Goal: Task Accomplishment & Management: Manage account settings

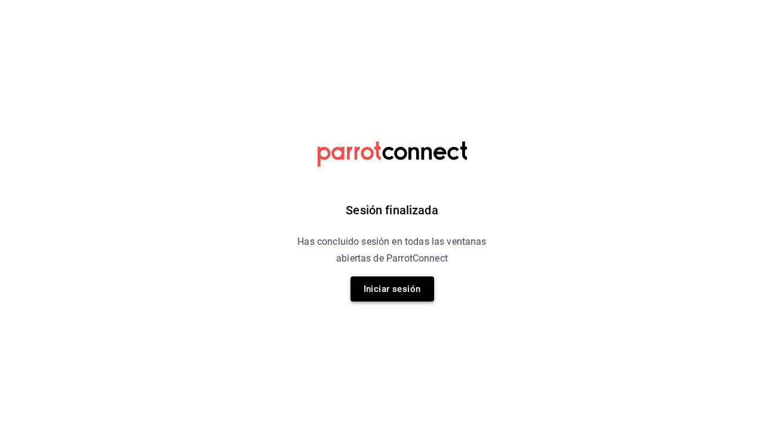
click at [392, 288] on button "Iniciar sesión" at bounding box center [392, 288] width 84 height 25
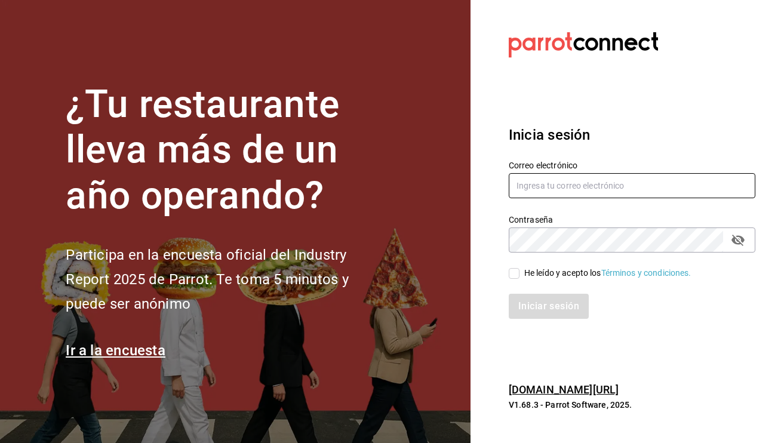
type input "[EMAIL_ADDRESS][DOMAIN_NAME]"
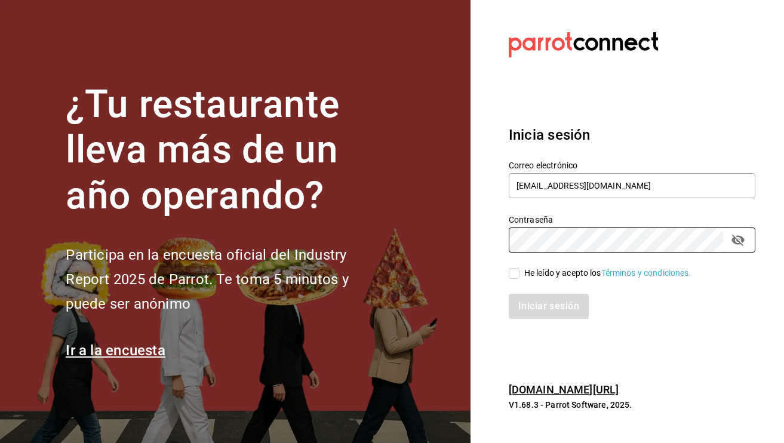
click at [515, 276] on input "He leído y acepto los Términos y condiciones." at bounding box center [514, 273] width 11 height 11
checkbox input "true"
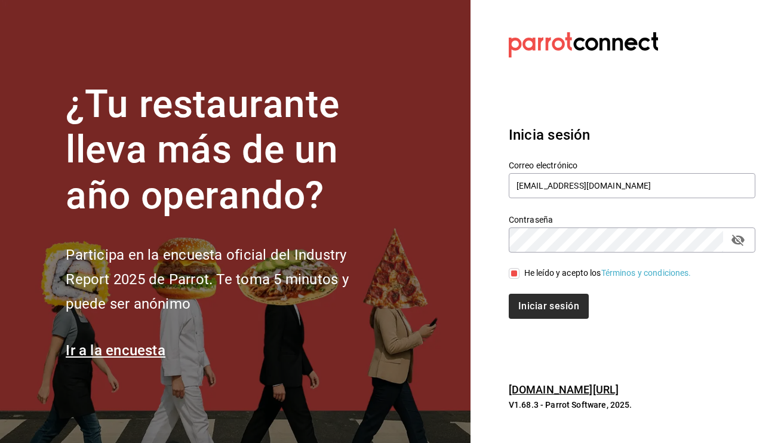
click at [550, 305] on button "Iniciar sesión" at bounding box center [549, 306] width 80 height 25
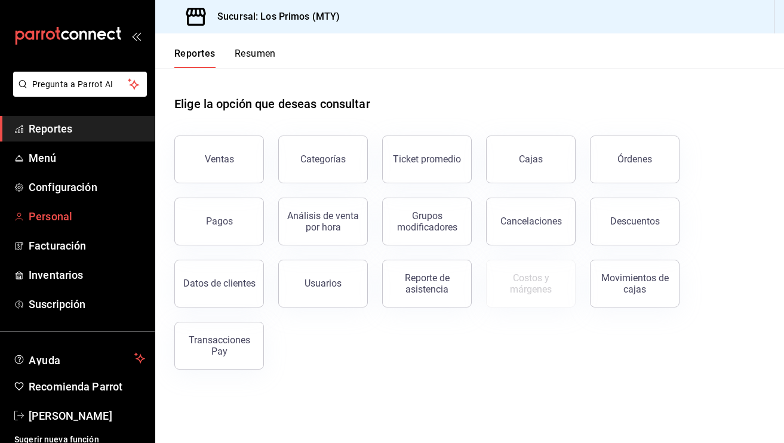
click at [69, 212] on span "Personal" at bounding box center [87, 216] width 116 height 16
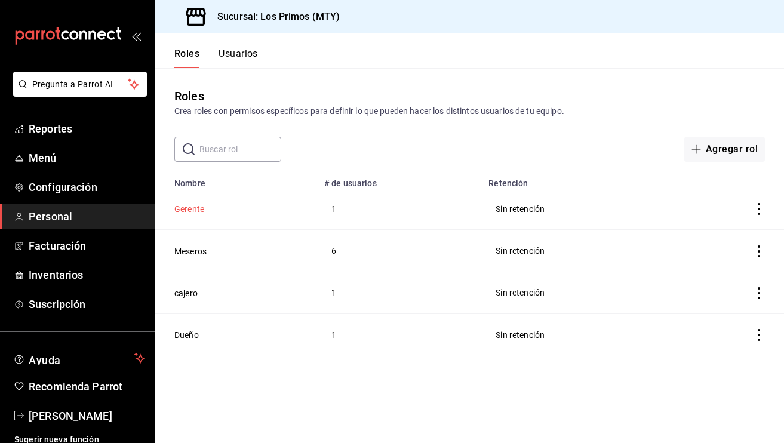
click at [186, 206] on button "Gerente" at bounding box center [189, 209] width 30 height 12
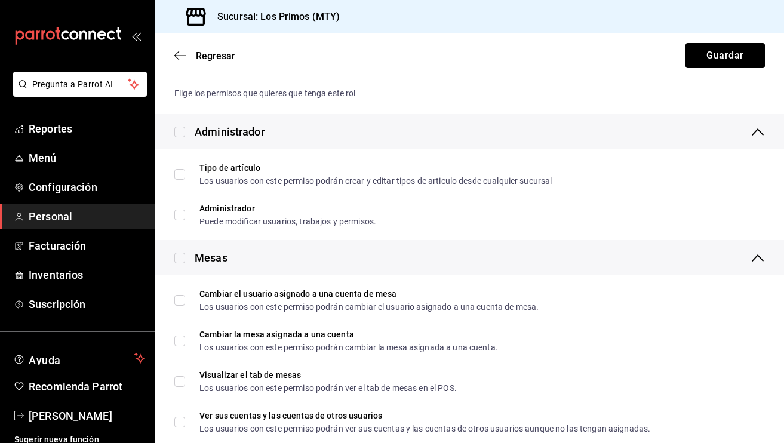
scroll to position [537, 0]
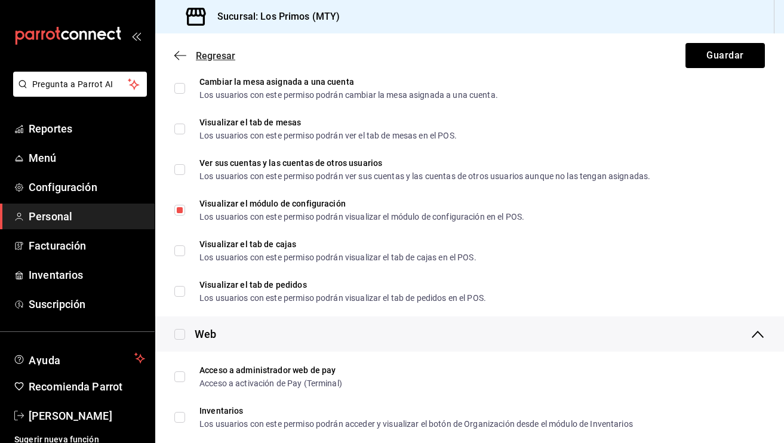
click at [181, 56] on icon "button" at bounding box center [180, 55] width 12 height 11
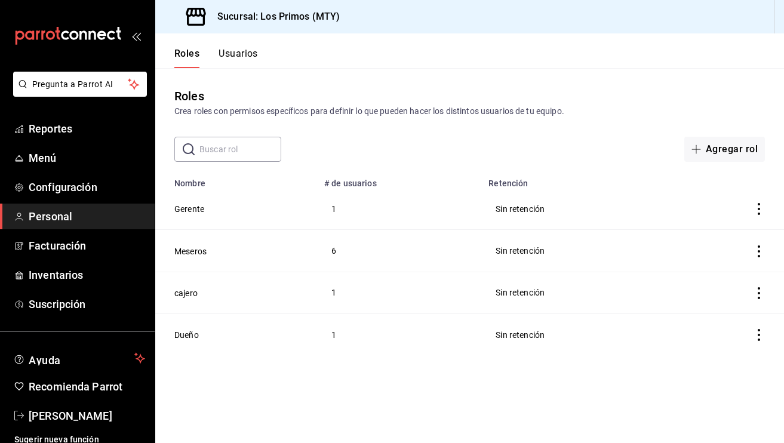
click at [245, 62] on button "Usuarios" at bounding box center [237, 58] width 39 height 20
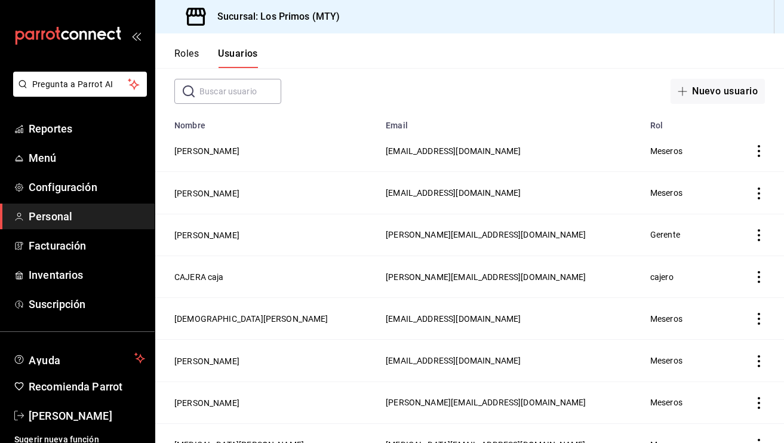
scroll to position [90, 0]
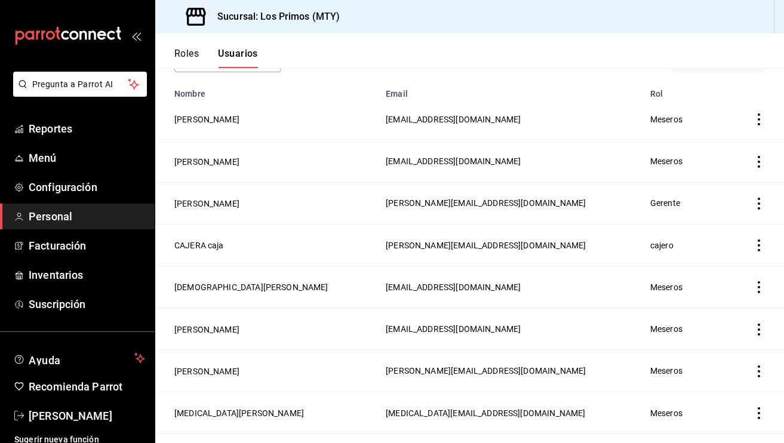
click at [756, 205] on icon "actions" at bounding box center [759, 204] width 12 height 12
click at [513, 211] on div at bounding box center [392, 221] width 784 height 443
click at [196, 197] on td "[PERSON_NAME]" at bounding box center [266, 203] width 223 height 42
click at [194, 209] on button "[PERSON_NAME]" at bounding box center [206, 204] width 65 height 12
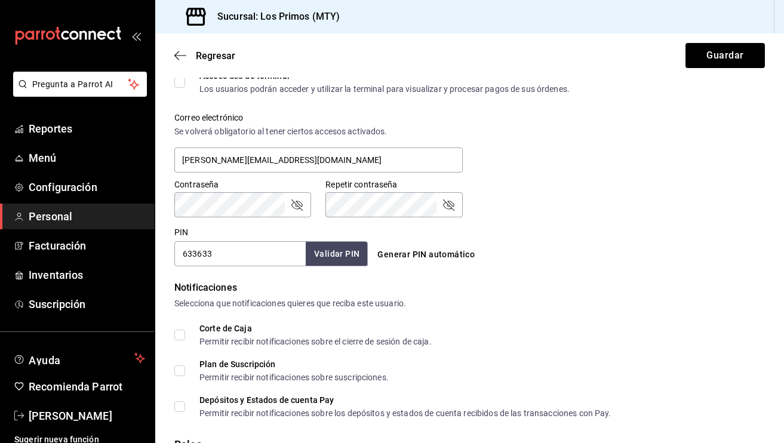
scroll to position [444, 0]
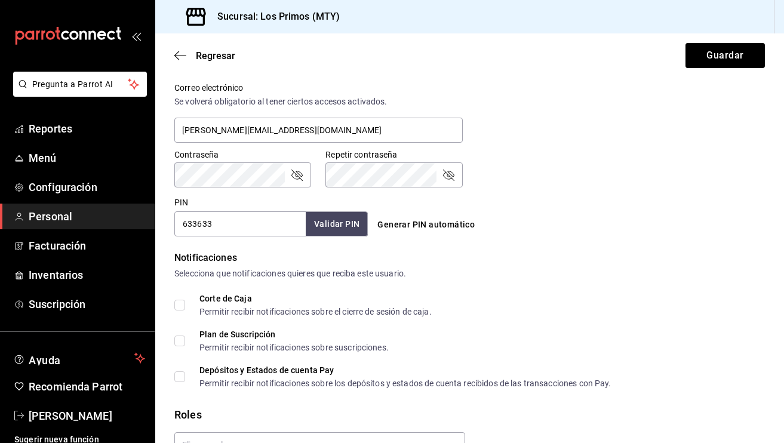
click at [221, 226] on input "633633" at bounding box center [239, 223] width 131 height 25
click at [192, 58] on span "Regresar" at bounding box center [204, 55] width 61 height 11
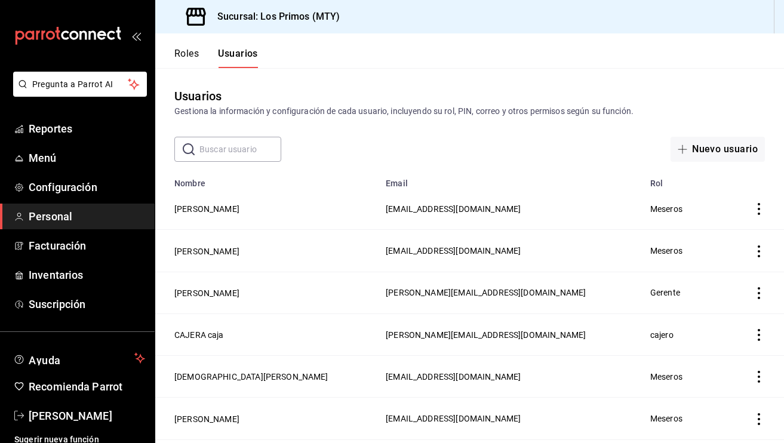
click at [194, 54] on button "Roles" at bounding box center [186, 58] width 24 height 20
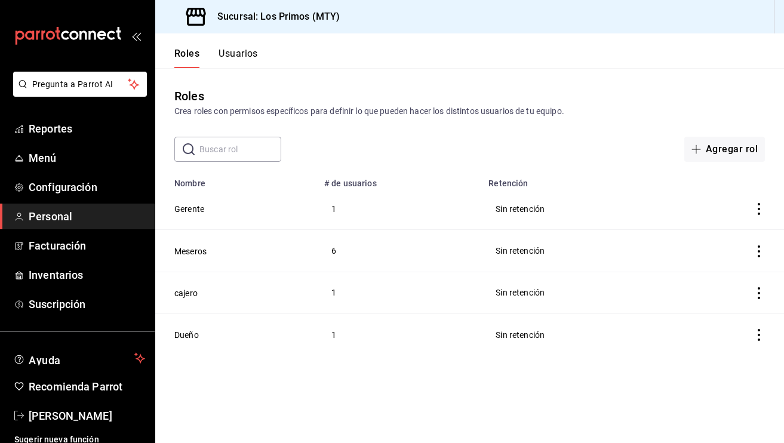
click at [205, 209] on td "Gerente" at bounding box center [236, 209] width 162 height 42
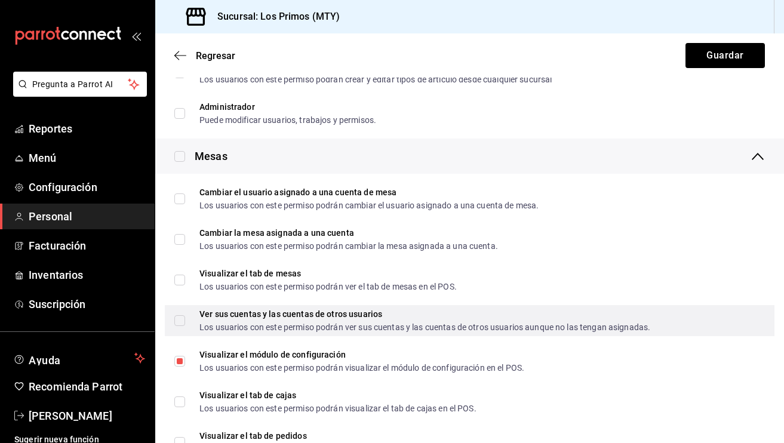
scroll to position [390, 0]
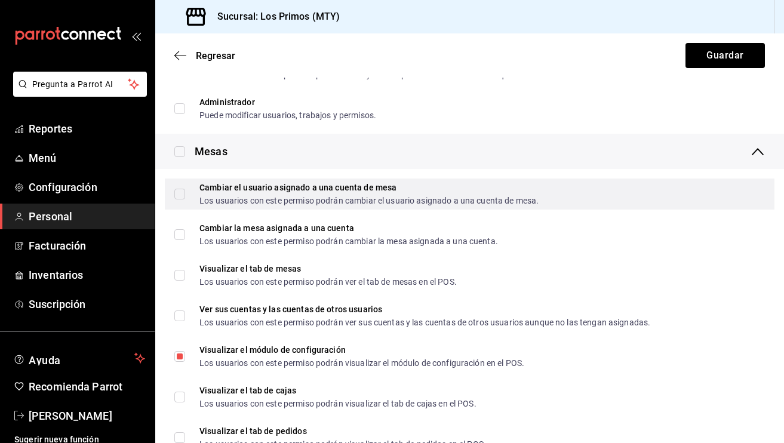
click at [178, 193] on input "Cambiar el usuario asignado a una cuenta de mesa Los usuarios con este permiso …" at bounding box center [179, 194] width 11 height 11
checkbox input "true"
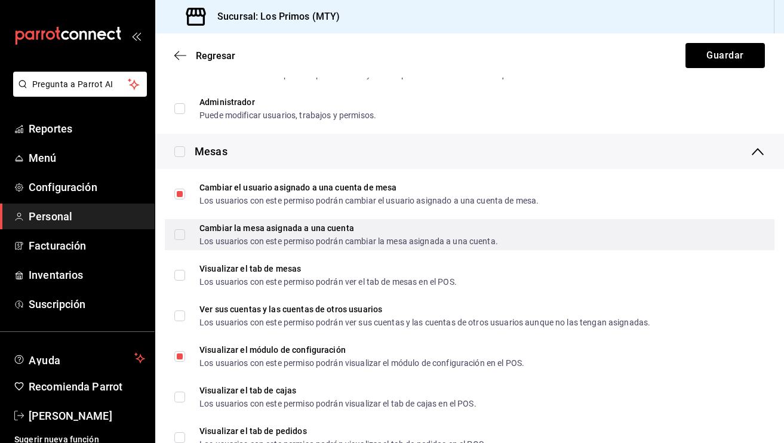
click at [181, 230] on input "Cambiar la mesa asignada a una cuenta Los usuarios con este permiso podrán camb…" at bounding box center [179, 234] width 11 height 11
checkbox input "true"
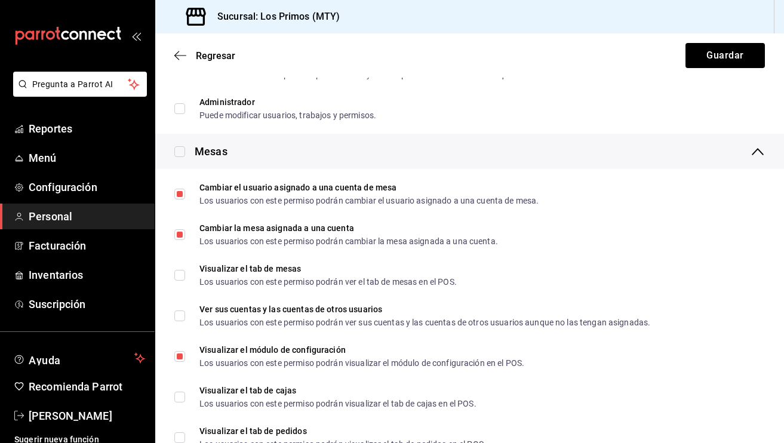
scroll to position [464, 0]
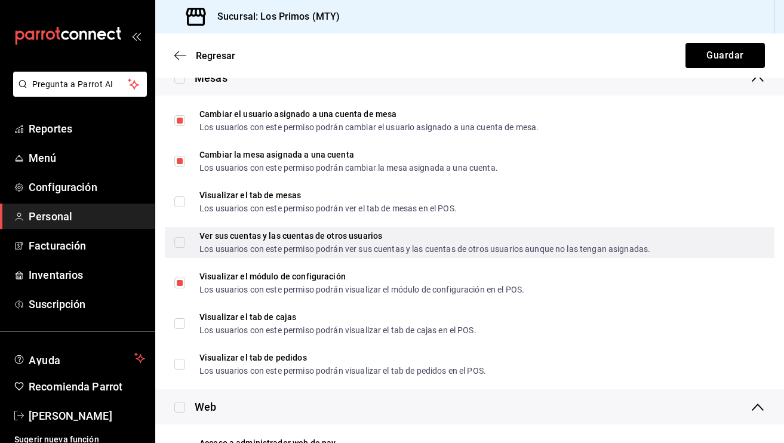
click at [174, 242] on input "Ver sus cuentas y las cuentas de otros usuarios Los usuarios con este permiso p…" at bounding box center [179, 242] width 11 height 11
checkbox input "true"
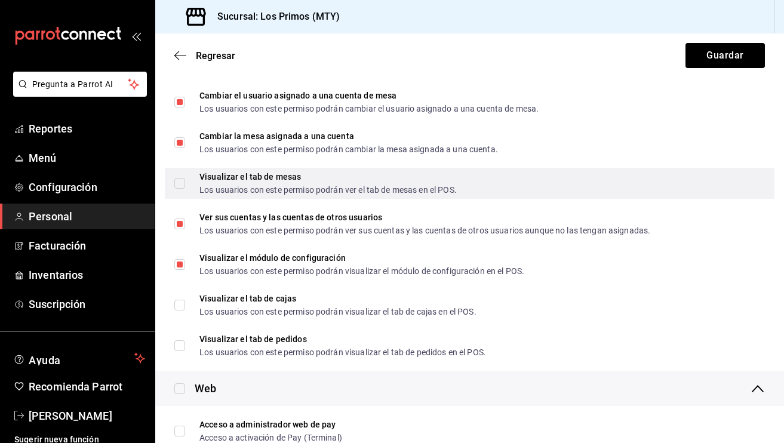
scroll to position [515, 0]
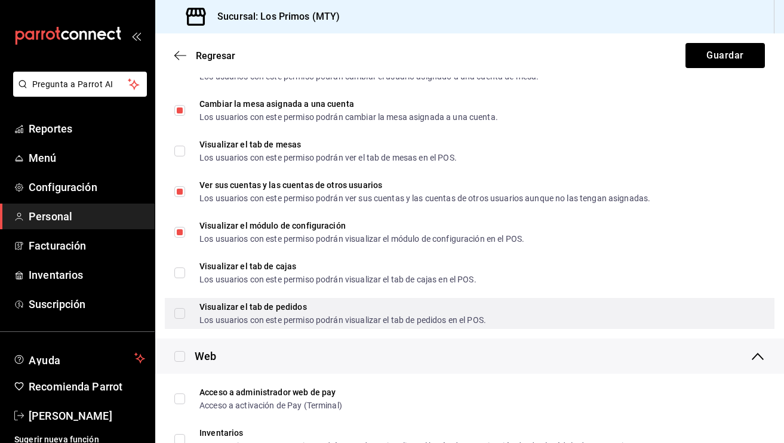
click at [186, 318] on span "Visualizar el tab de pedidos Los usuarios con este permiso podrán visualizar el…" at bounding box center [335, 313] width 301 height 21
click at [185, 318] on input "Visualizar el tab de pedidos Los usuarios con este permiso podrán visualizar el…" at bounding box center [179, 313] width 11 height 11
checkbox input "false"
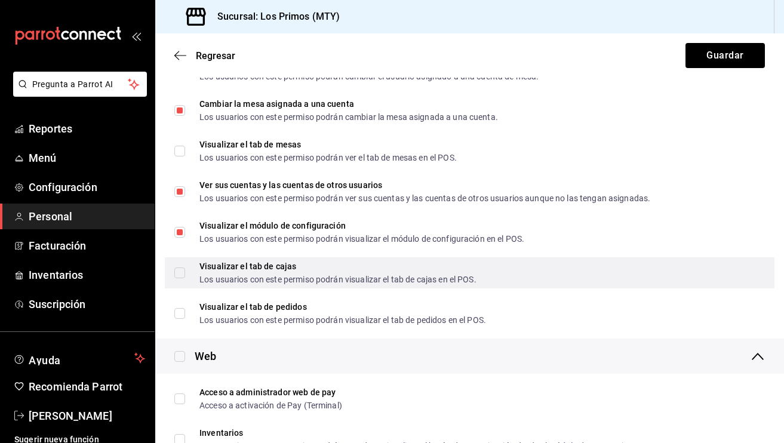
click at [186, 278] on span "Visualizar el tab [PERSON_NAME] Los usuarios con este permiso podrán visualizar…" at bounding box center [330, 272] width 291 height 21
click at [185, 278] on input "Visualizar el tab [PERSON_NAME] Los usuarios con este permiso podrán visualizar…" at bounding box center [179, 272] width 11 height 11
checkbox input "false"
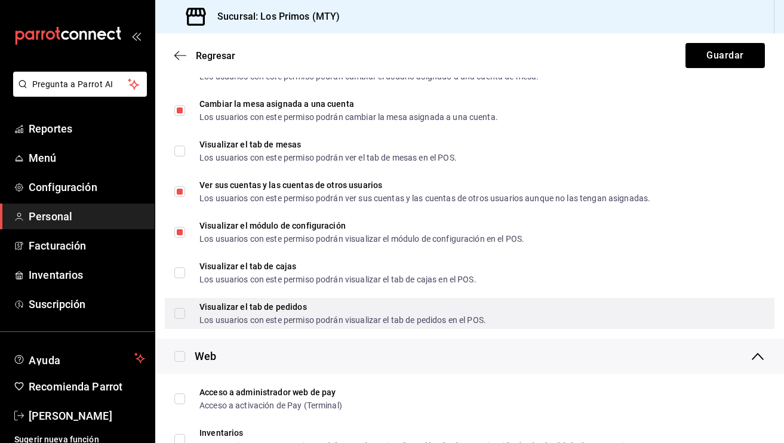
click at [183, 307] on label "Visualizar el tab de pedidos Los usuarios con este permiso podrán visualizar el…" at bounding box center [330, 313] width 312 height 21
click at [183, 308] on input "Visualizar el tab de pedidos Los usuarios con este permiso podrán visualizar el…" at bounding box center [179, 313] width 11 height 11
checkbox input "false"
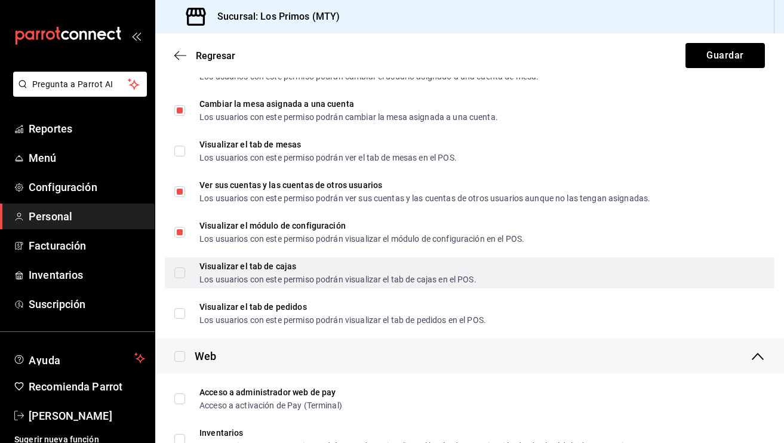
click at [180, 272] on input "Visualizar el tab [PERSON_NAME] Los usuarios con este permiso podrán visualizar…" at bounding box center [179, 272] width 11 height 11
checkbox input "true"
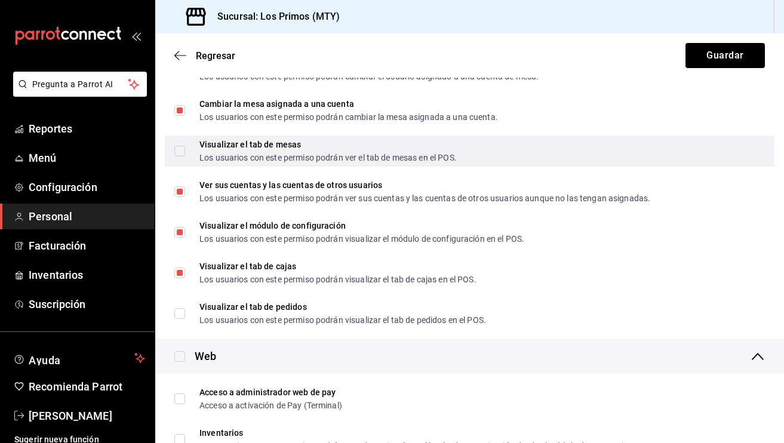
click at [184, 139] on div "Visualizar el tab de mesas Los usuarios con este permiso podrán ver el tab de m…" at bounding box center [469, 150] width 609 height 31
checkbox input "true"
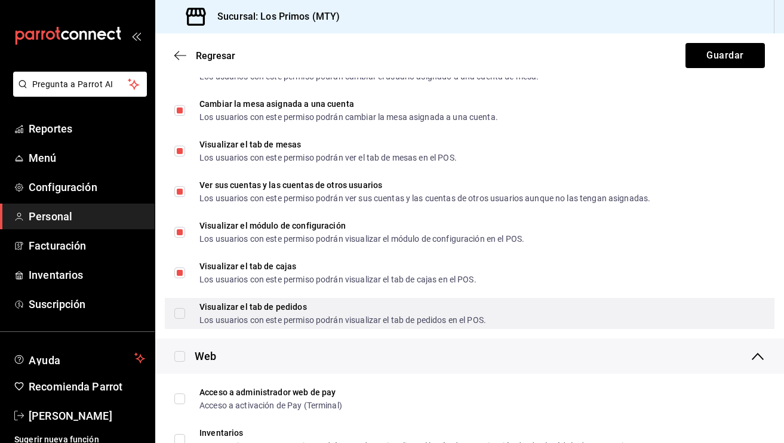
click at [181, 316] on input "Visualizar el tab de pedidos Los usuarios con este permiso podrán visualizar el…" at bounding box center [179, 313] width 11 height 11
checkbox input "true"
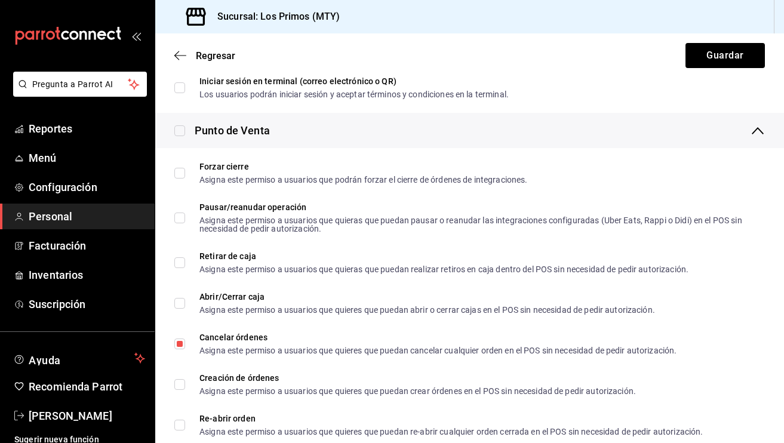
scroll to position [1363, 0]
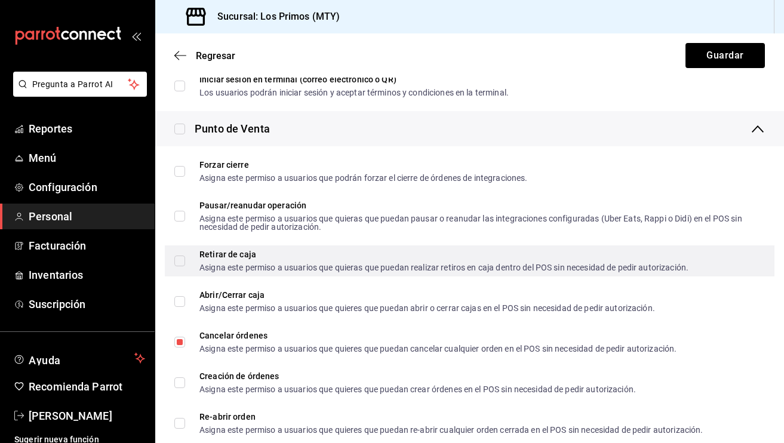
click at [181, 260] on input "Retirar de caja Asigna este permiso a usuarios que quieras que puedan realizar …" at bounding box center [179, 260] width 11 height 11
checkbox input "true"
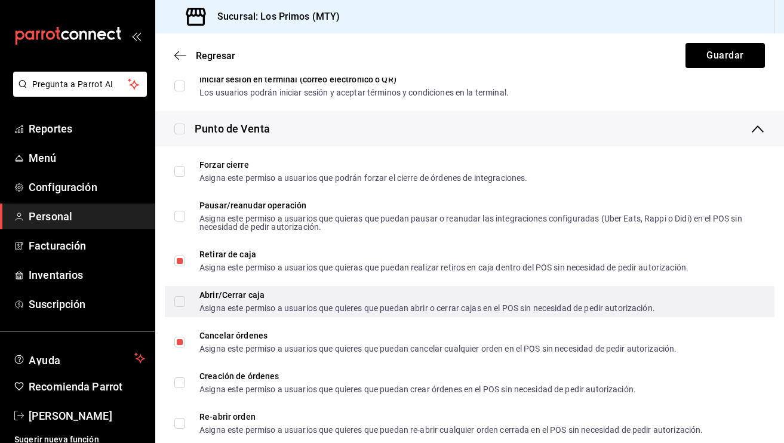
click at [183, 304] on input "Abrir/Cerrar caja Asigna este permiso a usuarios que quieres que puedan abrir o…" at bounding box center [179, 301] width 11 height 11
checkbox input "true"
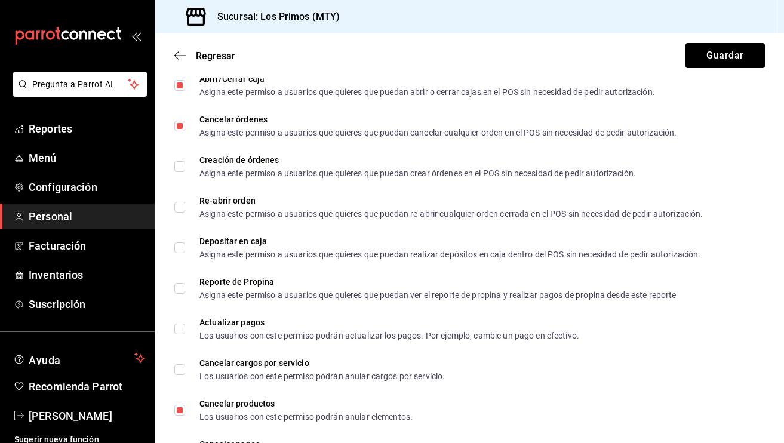
scroll to position [1590, 0]
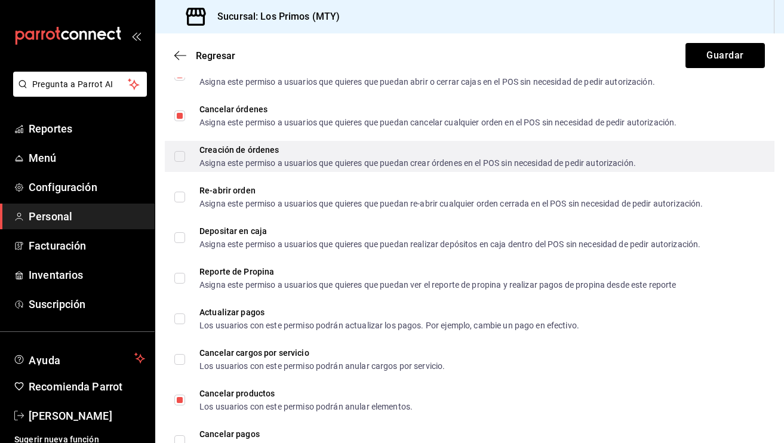
click at [178, 155] on input "Creación de órdenes Asigna este permiso a usuarios que quieres que puedan crear…" at bounding box center [179, 156] width 11 height 11
checkbox input "true"
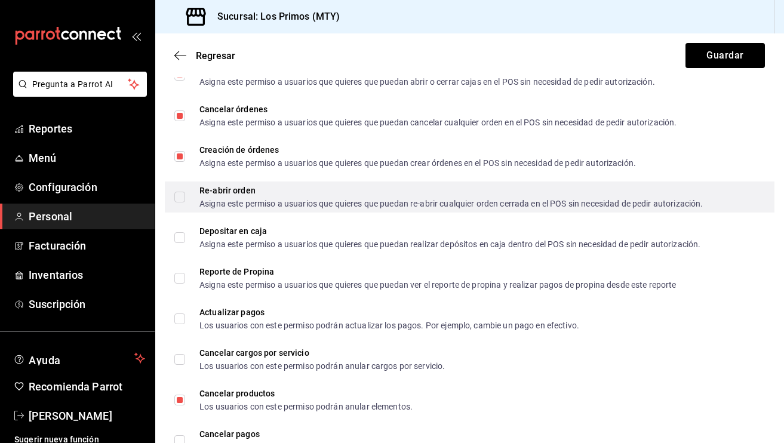
click at [180, 202] on input "Re-abrir orden Asigna este permiso a usuarios que quieres que puedan re-abrir c…" at bounding box center [179, 197] width 11 height 11
checkbox input "false"
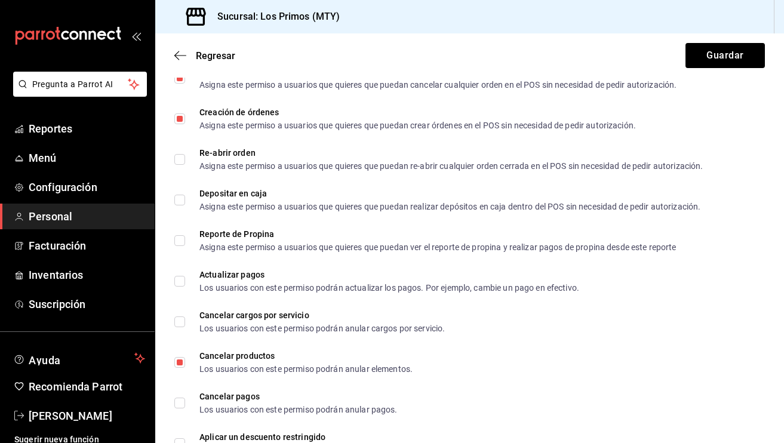
scroll to position [1628, 0]
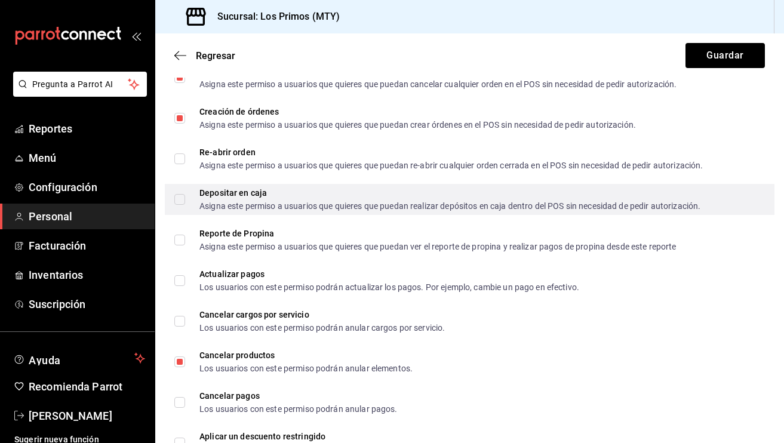
click at [177, 204] on input "Depositar en caja Asigna este permiso a usuarios que quieres que puedan realiza…" at bounding box center [179, 199] width 11 height 11
checkbox input "true"
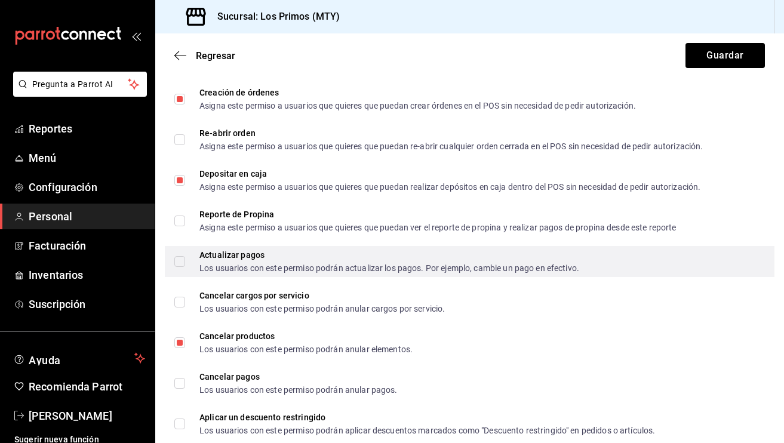
scroll to position [1649, 0]
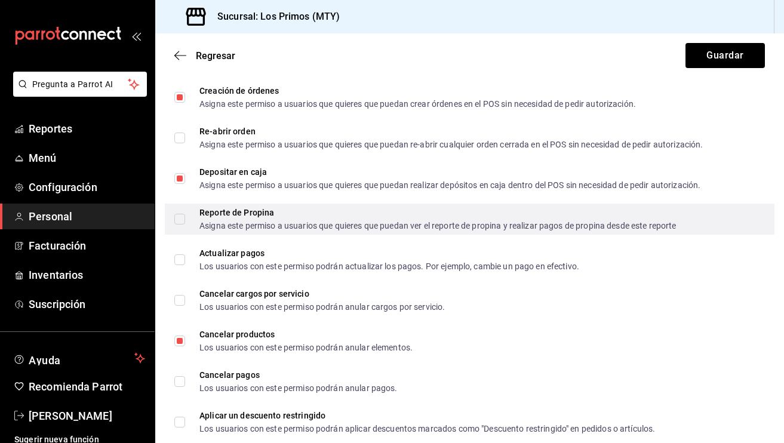
click at [178, 224] on input "Reporte de Propina Asigna este permiso a usuarios que quieres que puedan ver el…" at bounding box center [179, 219] width 11 height 11
checkbox input "true"
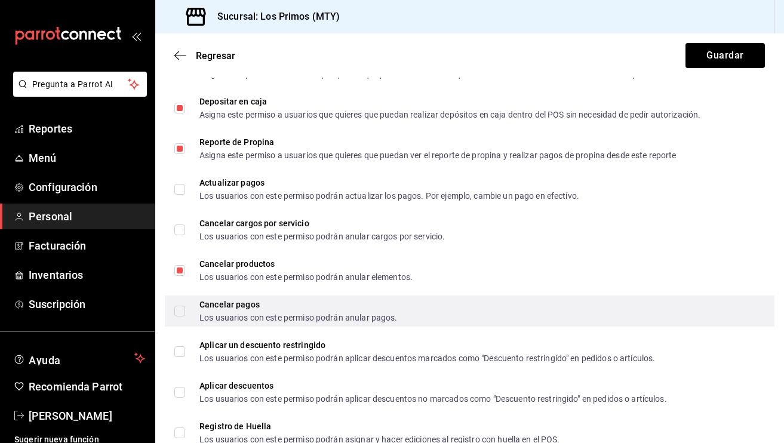
scroll to position [1751, 0]
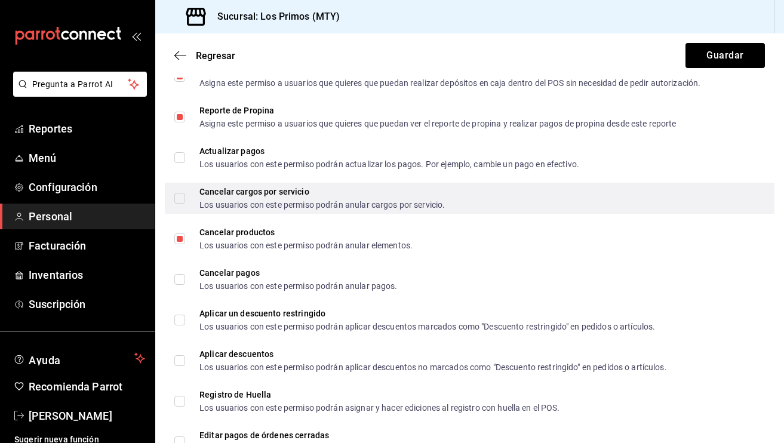
click at [181, 204] on label "Cancelar cargos por servicio Los usuarios con este permiso podrán anular cargos…" at bounding box center [309, 197] width 270 height 21
click at [181, 204] on input "Cancelar cargos por servicio Los usuarios con este permiso podrán anular cargos…" at bounding box center [179, 198] width 11 height 11
click at [181, 193] on input "Cancelar cargos por servicio Los usuarios con este permiso podrán anular cargos…" at bounding box center [179, 198] width 11 height 11
checkbox input "true"
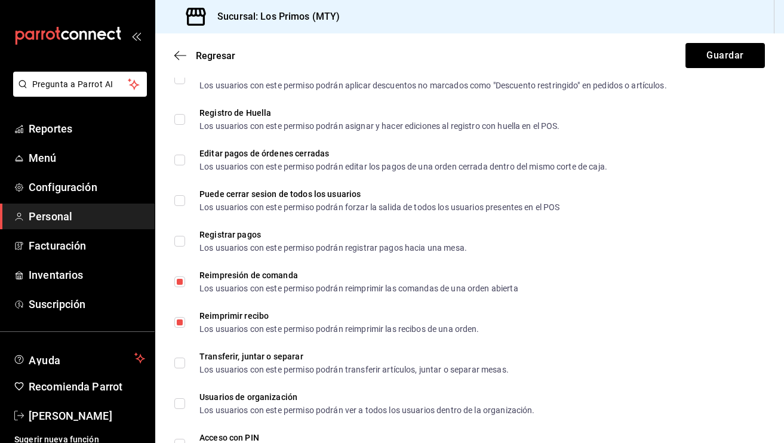
scroll to position [2043, 0]
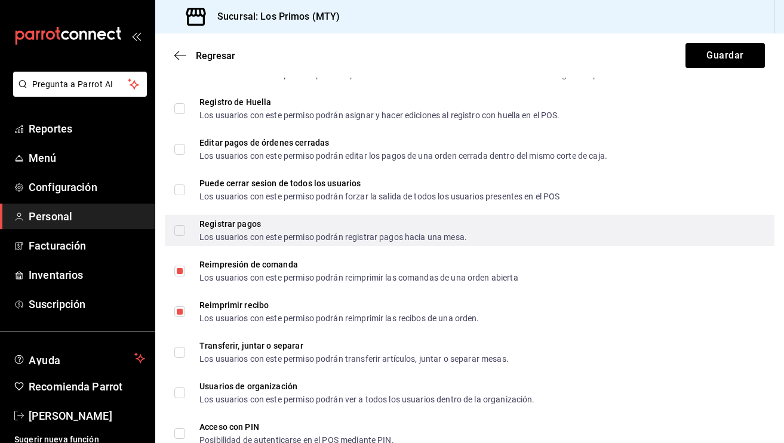
click at [180, 226] on input "Registrar pagos Los usuarios con este permiso podrán registrar pagos hacia una …" at bounding box center [179, 230] width 11 height 11
checkbox input "true"
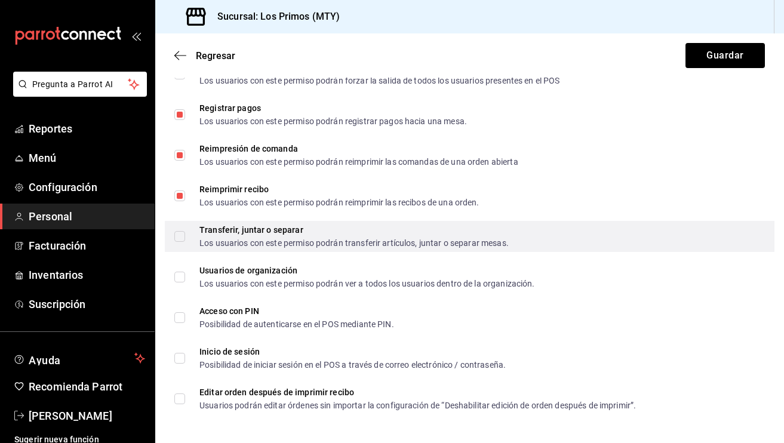
scroll to position [0, 0]
click at [183, 241] on input "Transferir, juntar o separar Los usuarios con este permiso podrán transferir ar…" at bounding box center [179, 236] width 11 height 11
checkbox input "true"
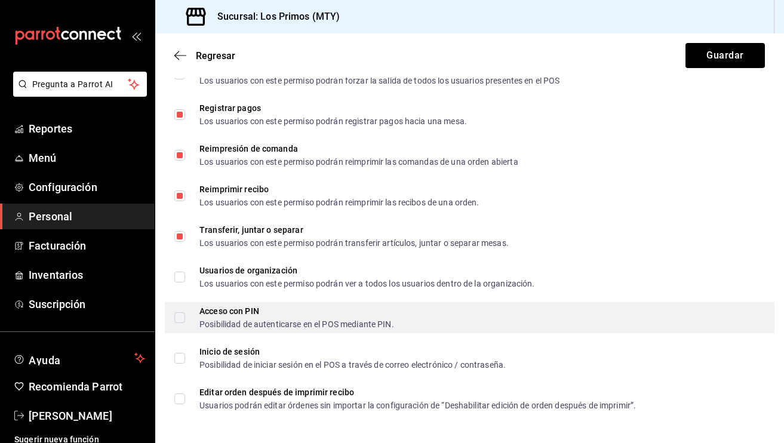
click at [175, 322] on input "Acceso con PIN Posibilidad de autenticarse en el POS mediante PIN." at bounding box center [179, 317] width 11 height 11
checkbox input "true"
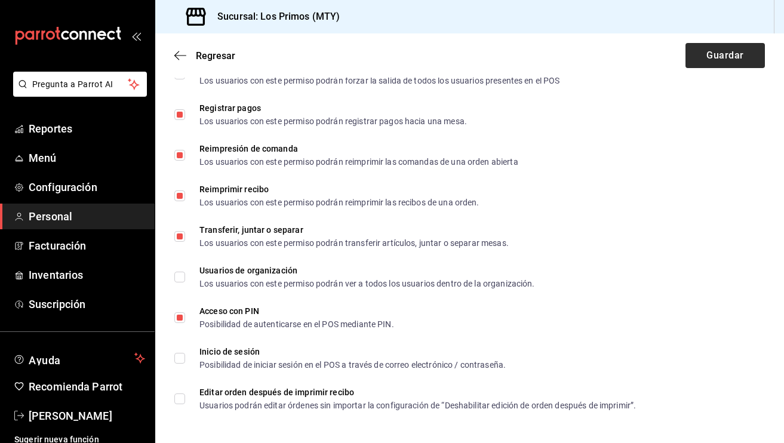
click at [720, 52] on button "Guardar" at bounding box center [724, 55] width 79 height 25
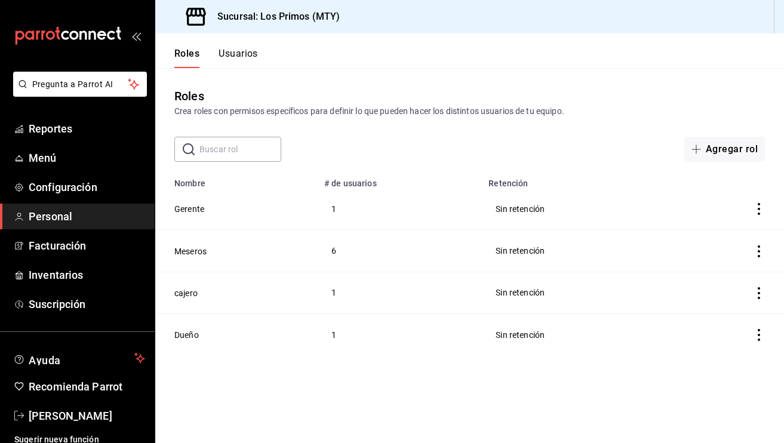
click at [230, 56] on button "Usuarios" at bounding box center [237, 58] width 39 height 20
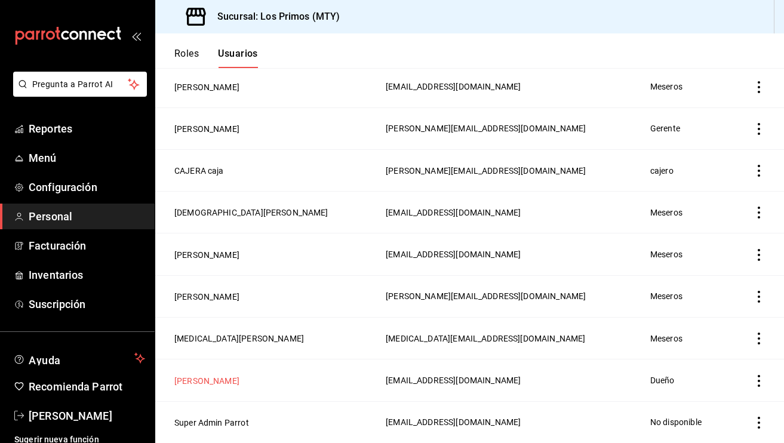
click at [227, 382] on button "[PERSON_NAME]" at bounding box center [206, 381] width 65 height 12
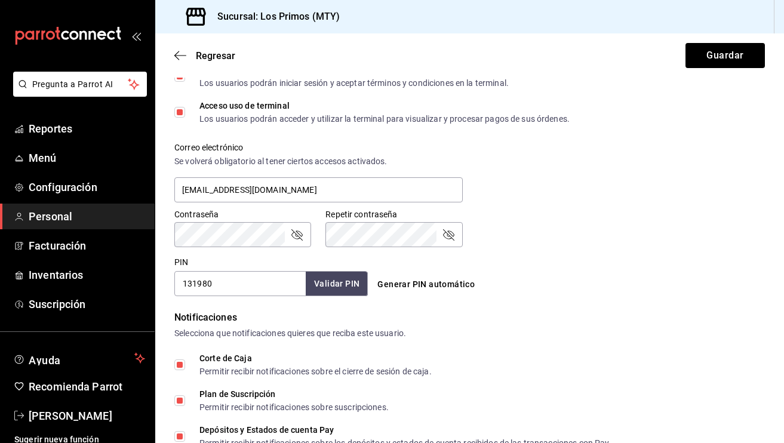
scroll to position [388, 0]
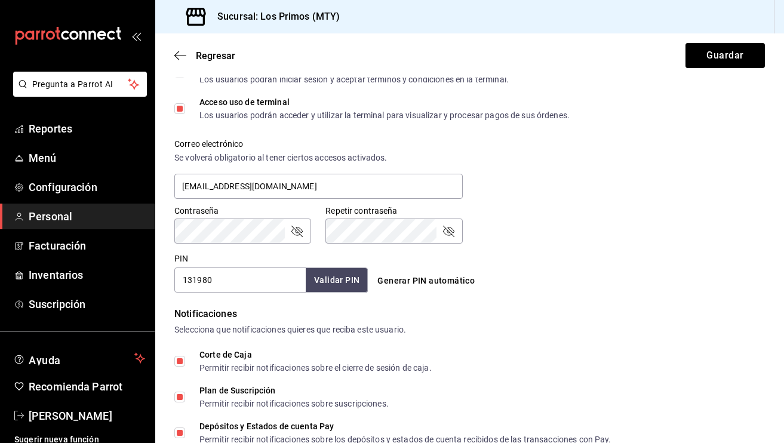
click at [264, 275] on input "131980" at bounding box center [239, 279] width 131 height 25
type input "198322"
click at [327, 278] on button "Validar PIN" at bounding box center [337, 280] width 62 height 24
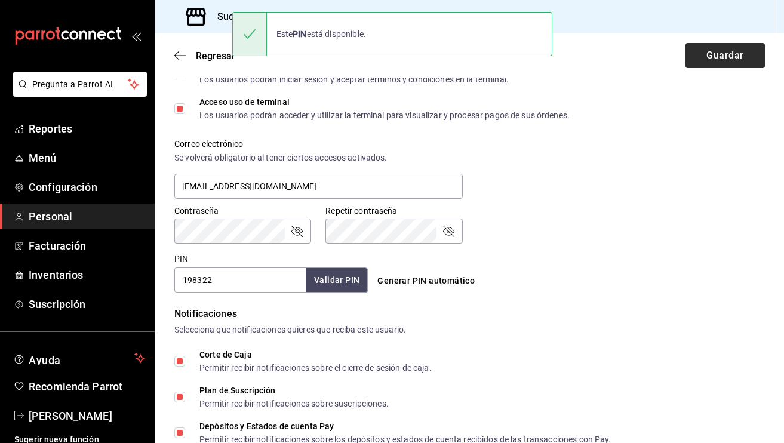
click at [710, 53] on button "Guardar" at bounding box center [724, 55] width 79 height 25
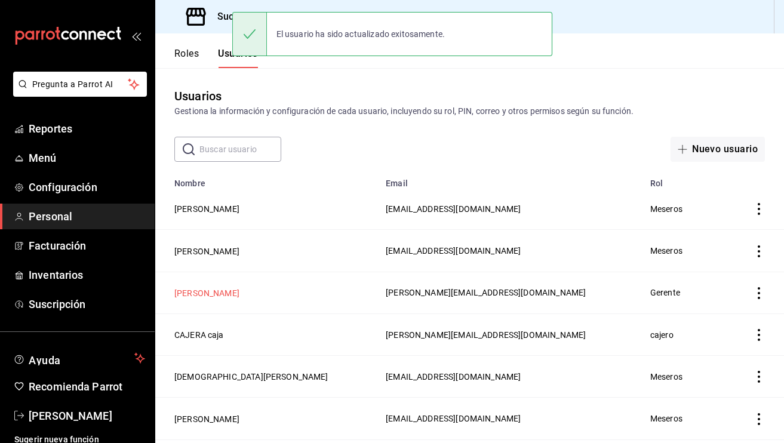
click at [193, 296] on button "[PERSON_NAME]" at bounding box center [206, 293] width 65 height 12
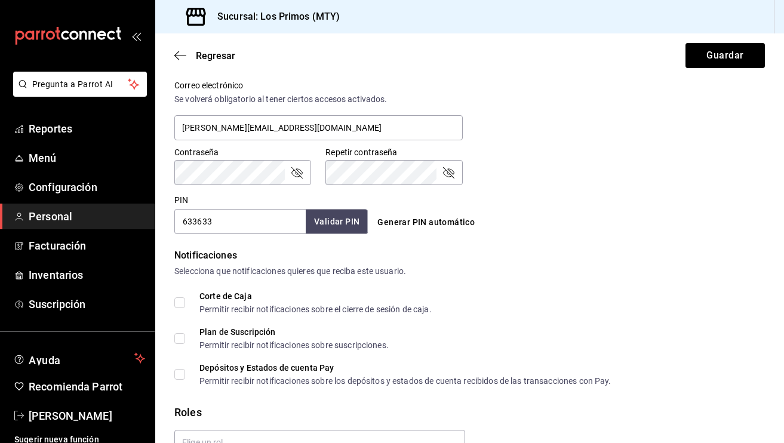
scroll to position [458, 0]
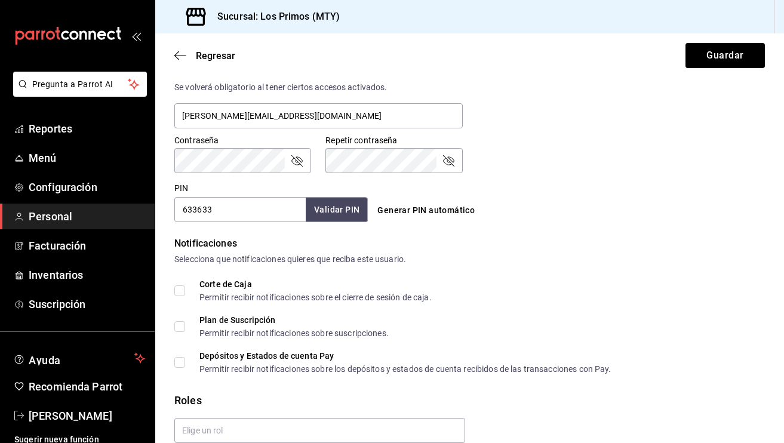
click at [229, 210] on input "633633" at bounding box center [239, 209] width 131 height 25
type input "1969"
click at [700, 48] on button "Guardar" at bounding box center [724, 55] width 79 height 25
